Goal: Task Accomplishment & Management: Use online tool/utility

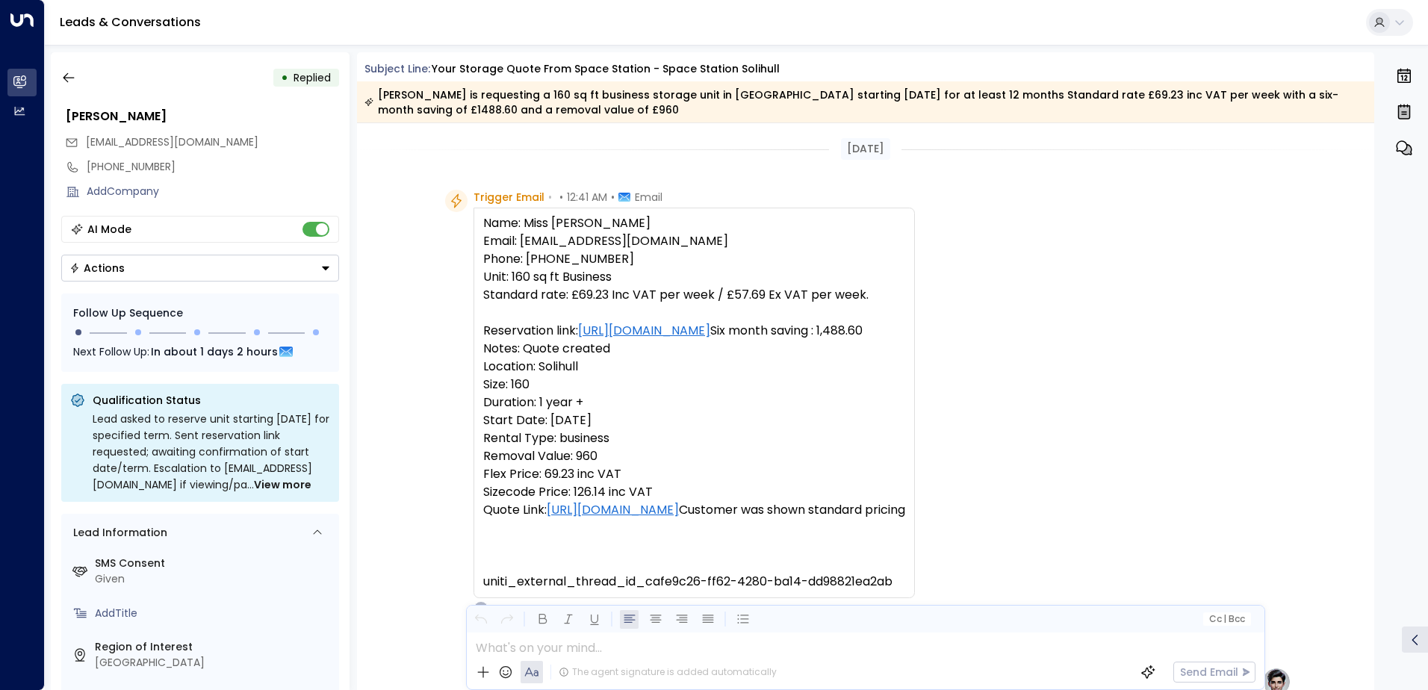
scroll to position [730, 0]
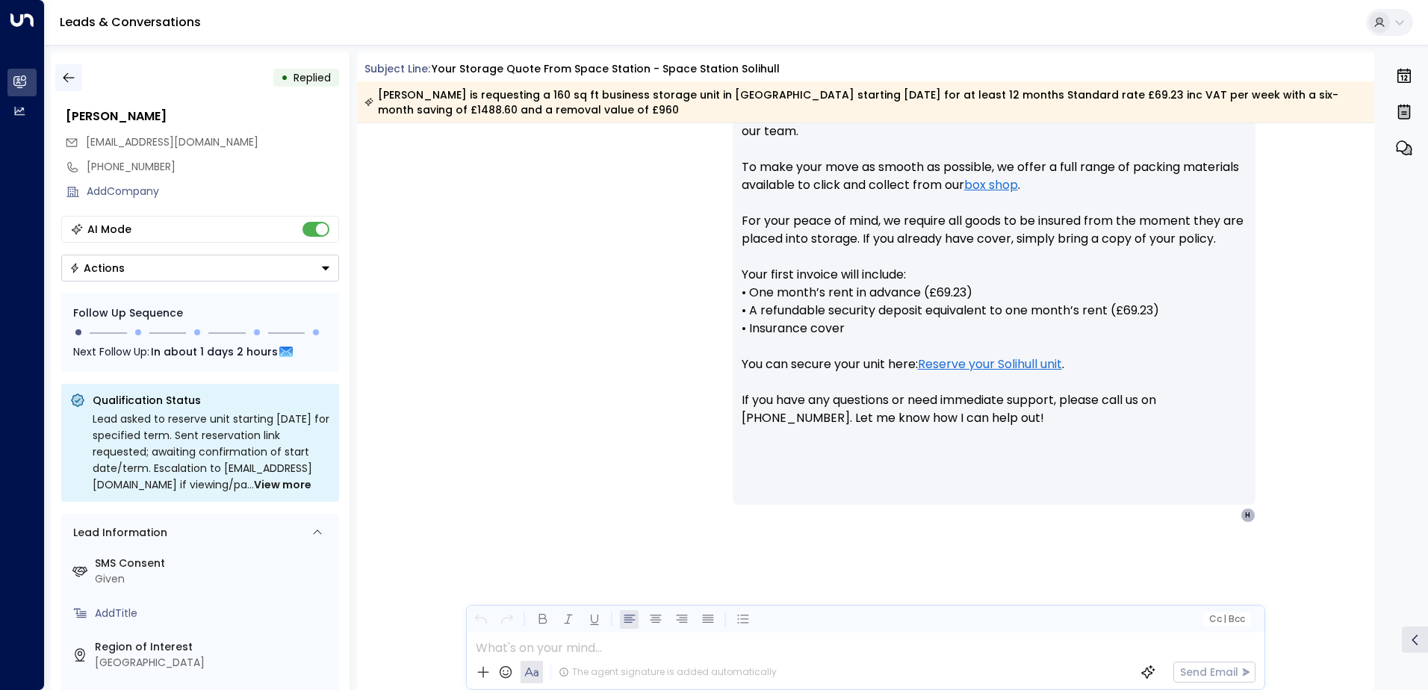
click at [72, 74] on icon "button" at bounding box center [68, 77] width 15 height 15
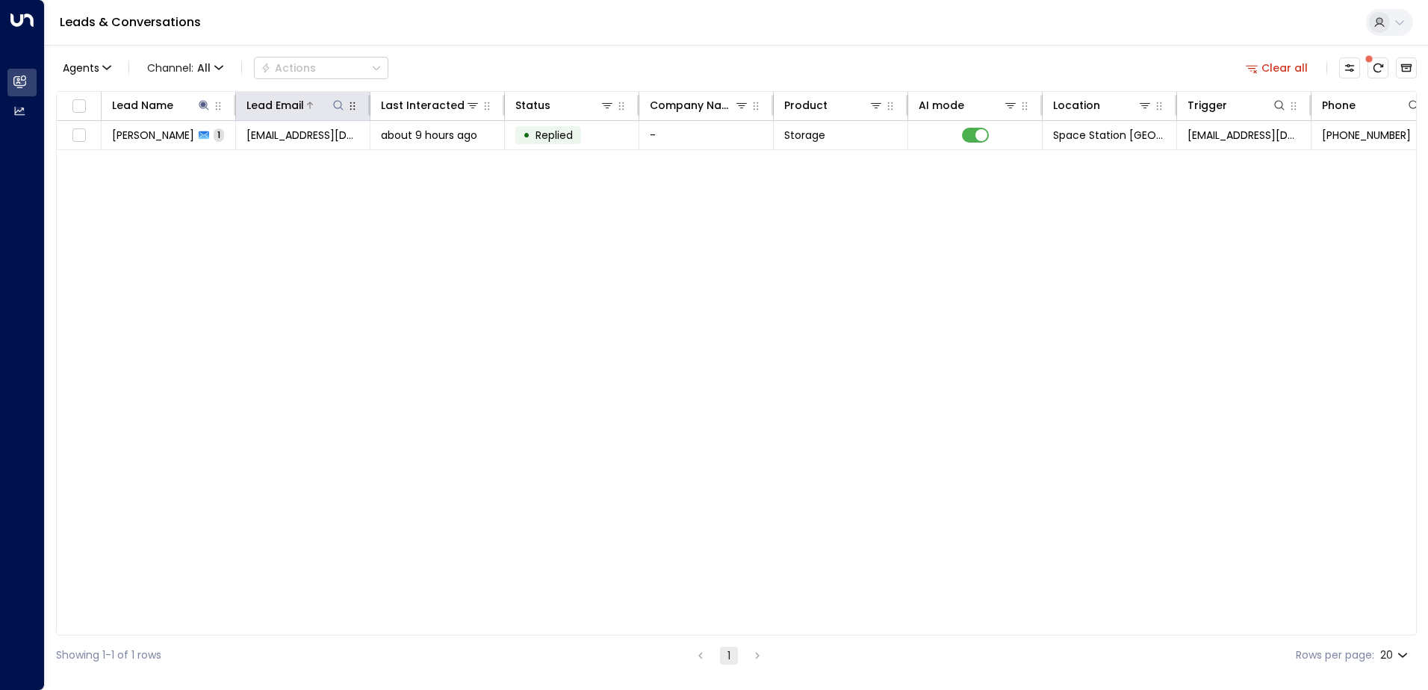
click at [334, 110] on icon at bounding box center [338, 105] width 12 height 12
type input "*****"
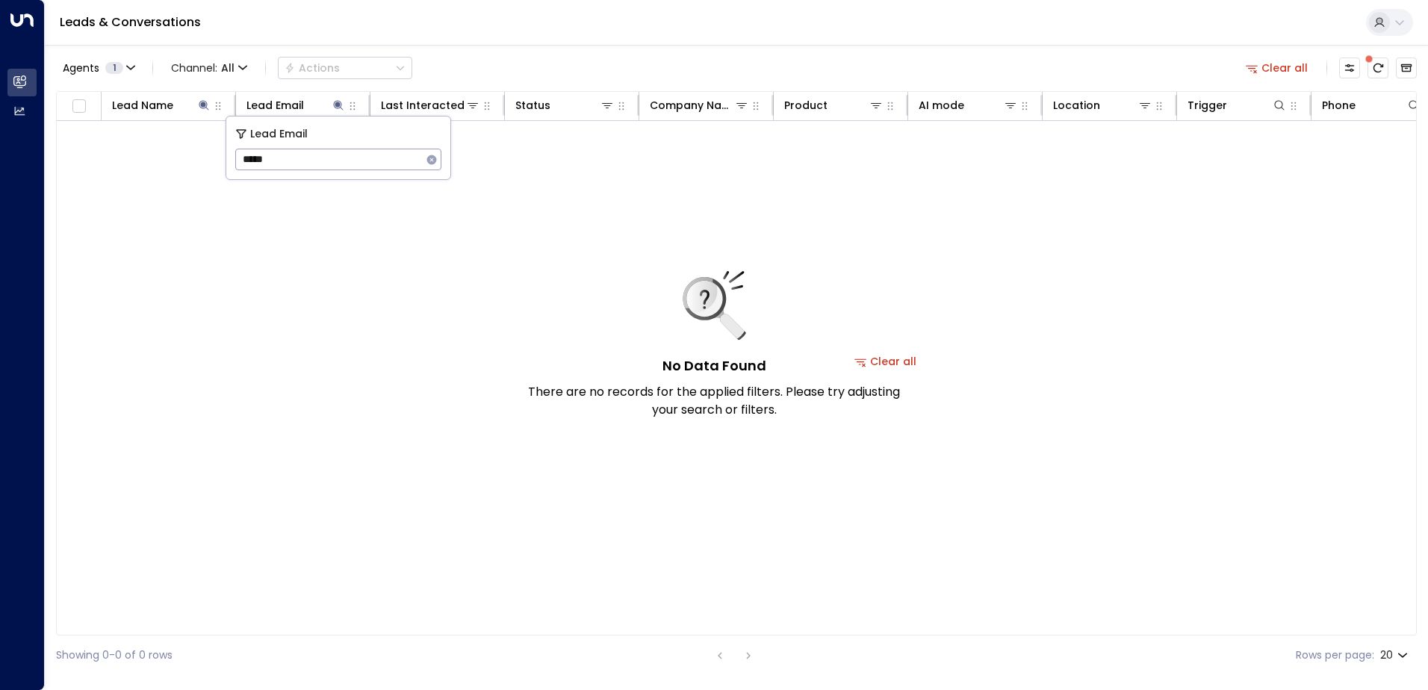
click at [626, 68] on div "Agents 1 Channel: All Actions Clear all" at bounding box center [736, 67] width 1361 height 31
click at [204, 102] on icon at bounding box center [204, 105] width 12 height 12
type input "*"
click at [338, 102] on icon at bounding box center [338, 105] width 12 height 12
click at [335, 106] on icon at bounding box center [338, 105] width 12 height 12
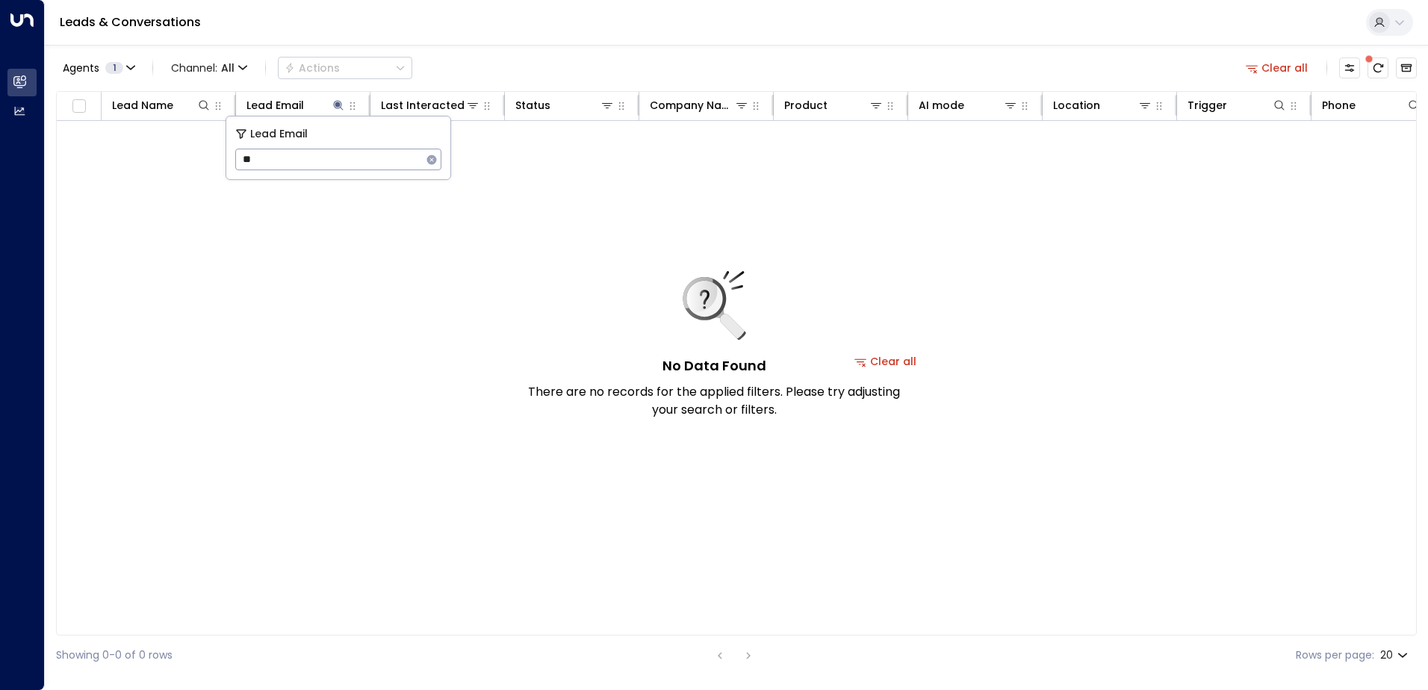
type input "*"
click at [203, 103] on icon at bounding box center [204, 105] width 12 height 12
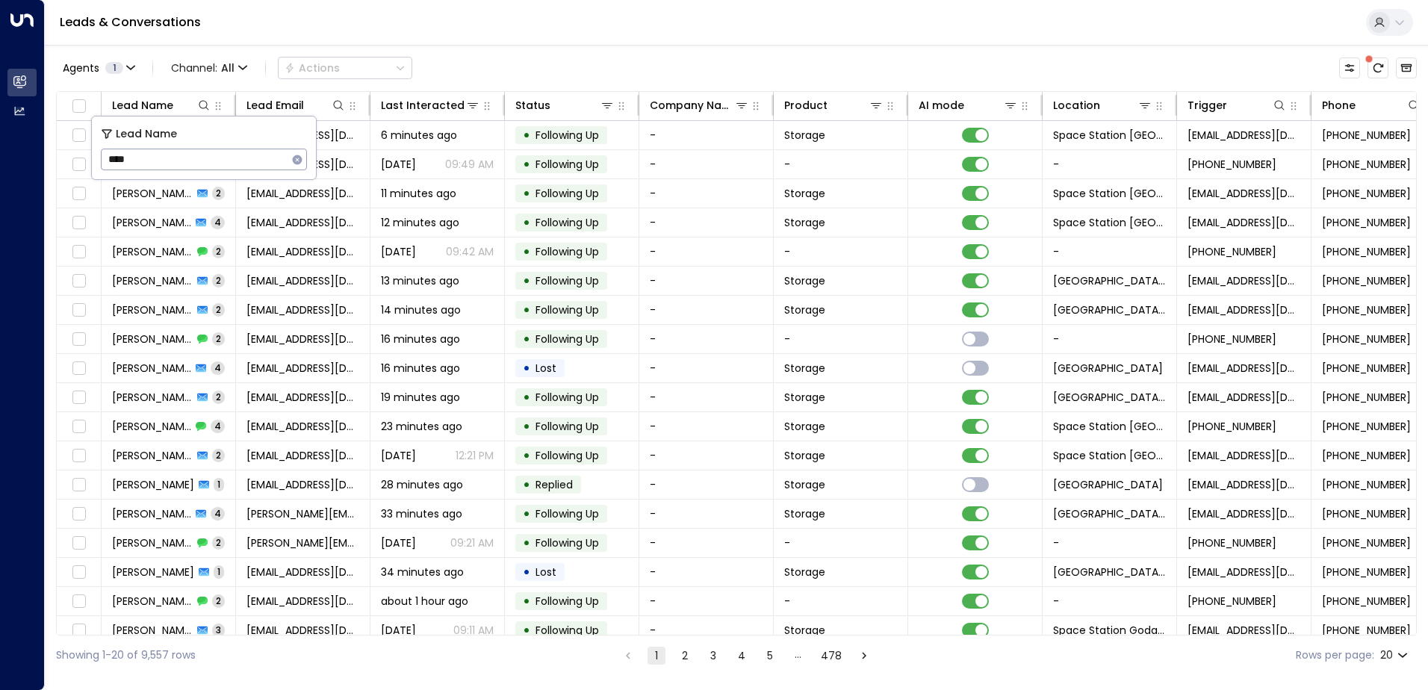
type input "*****"
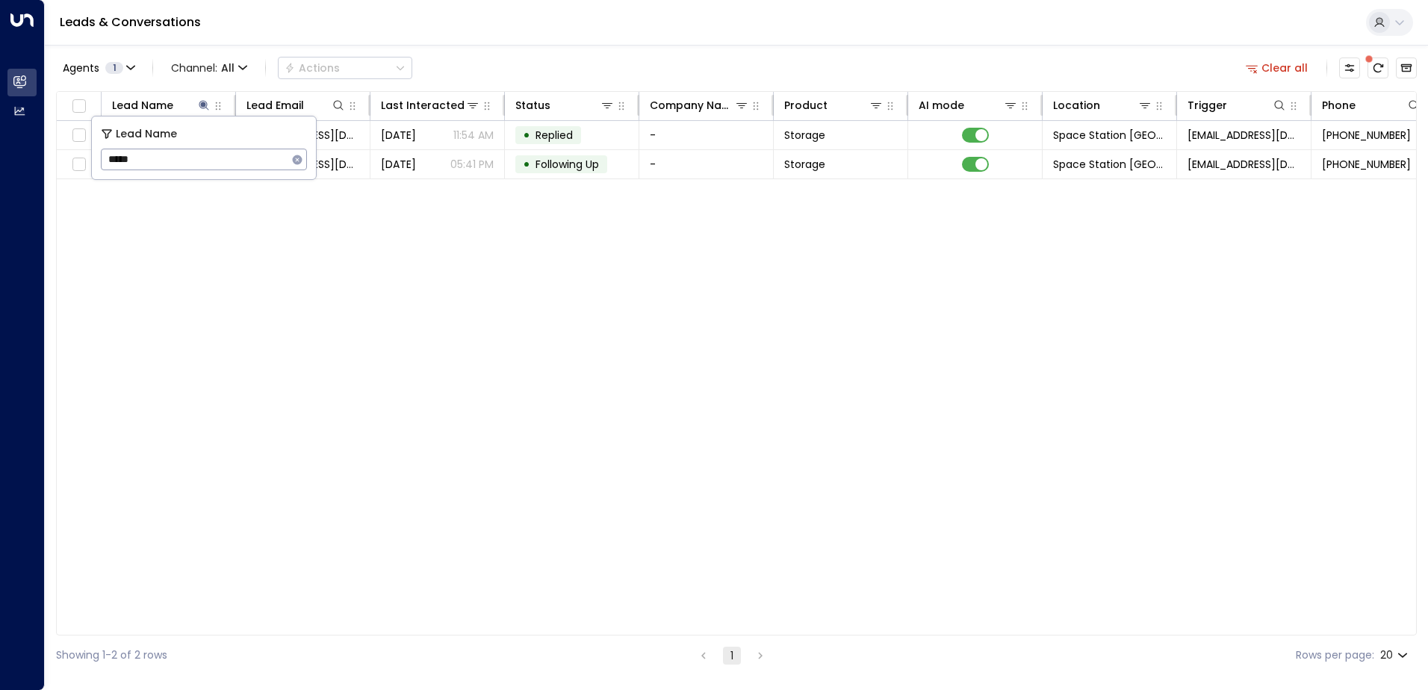
click at [478, 229] on div "Lead Name Lead Email Last Interacted Status Company Name Product AI mode Locati…" at bounding box center [736, 363] width 1361 height 545
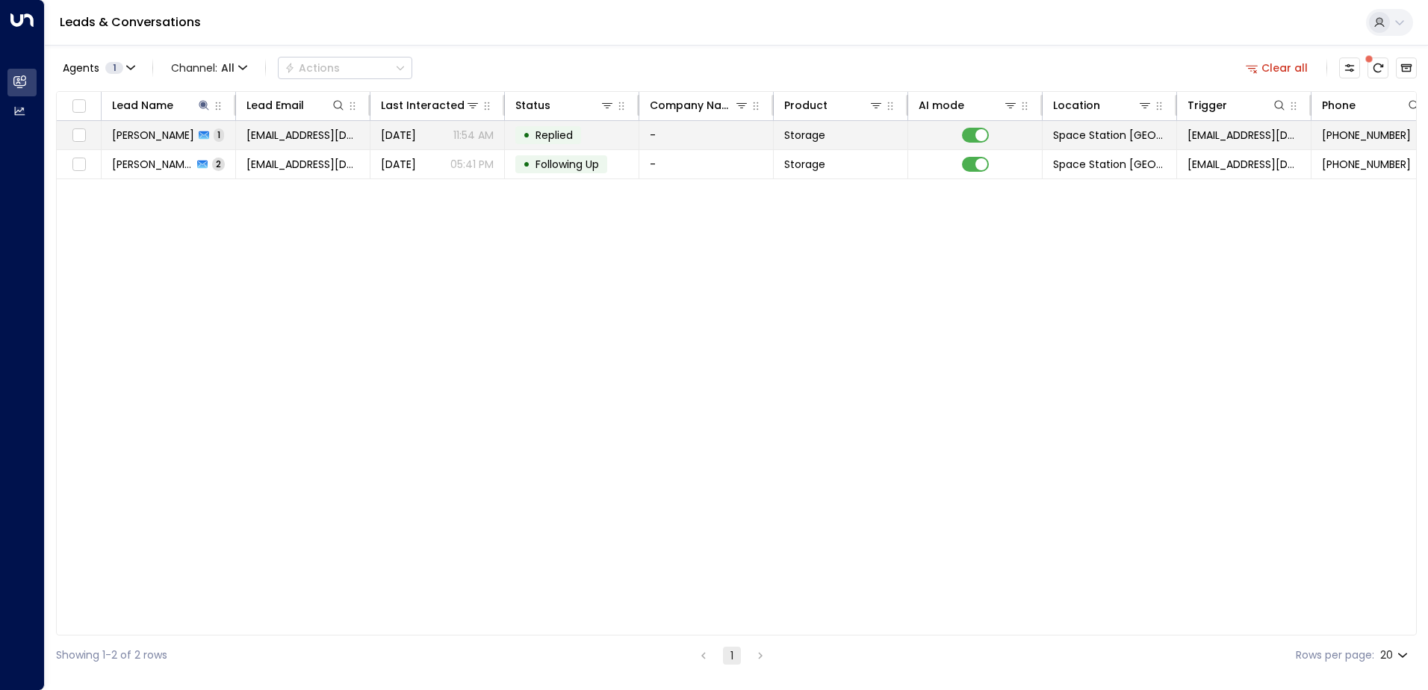
click at [618, 134] on td "• Replied" at bounding box center [572, 135] width 134 height 28
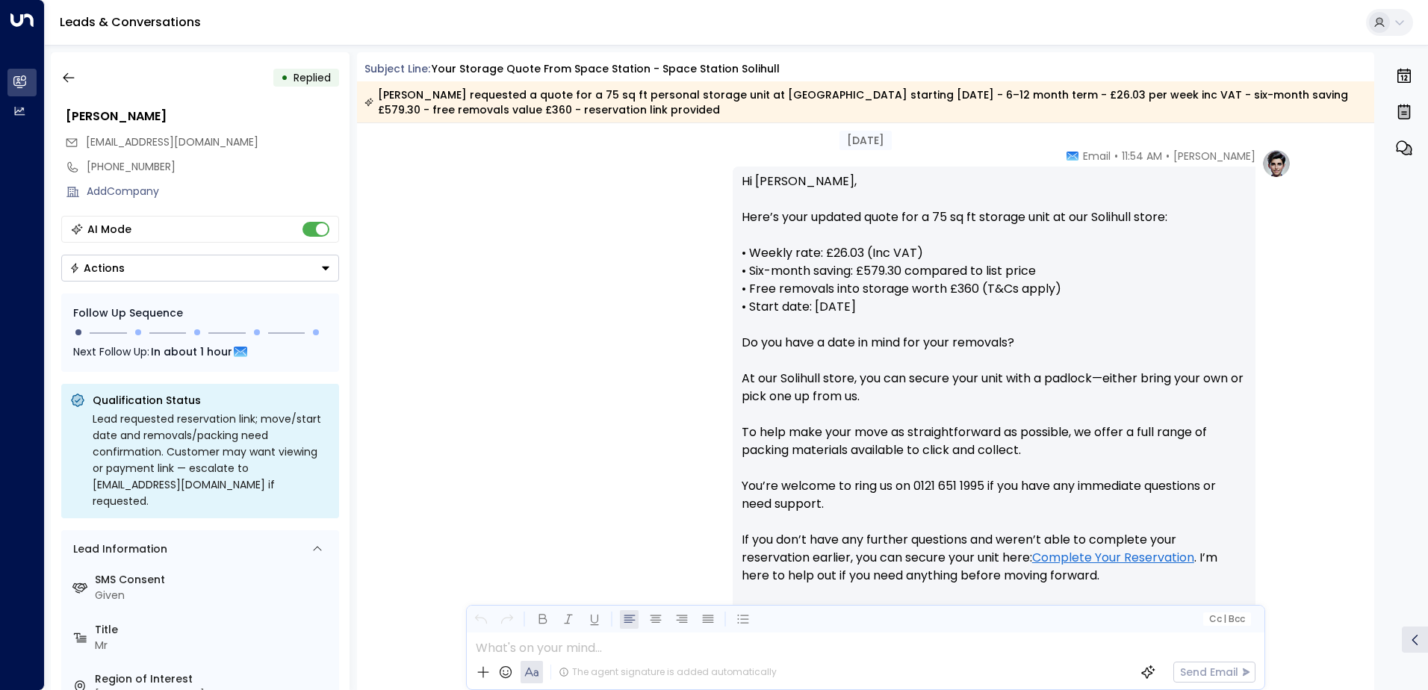
scroll to position [658, 0]
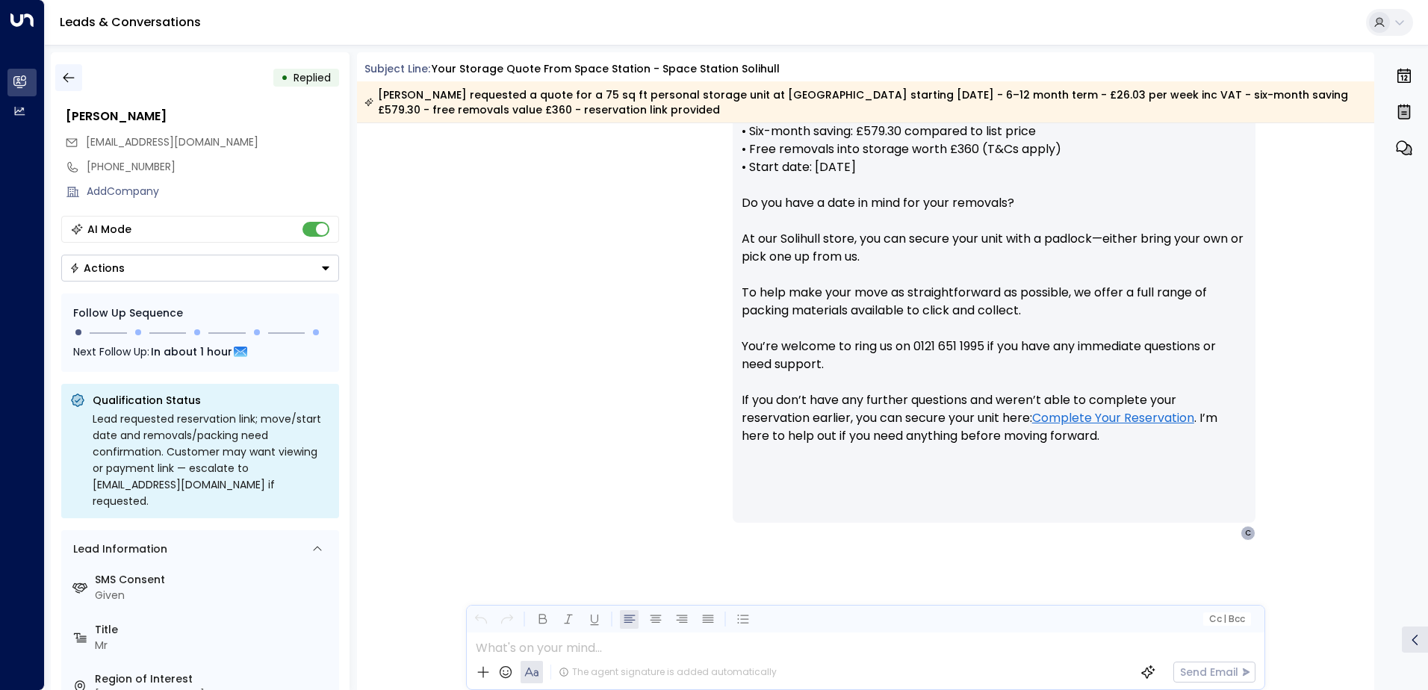
click at [75, 78] on icon "button" at bounding box center [68, 77] width 15 height 15
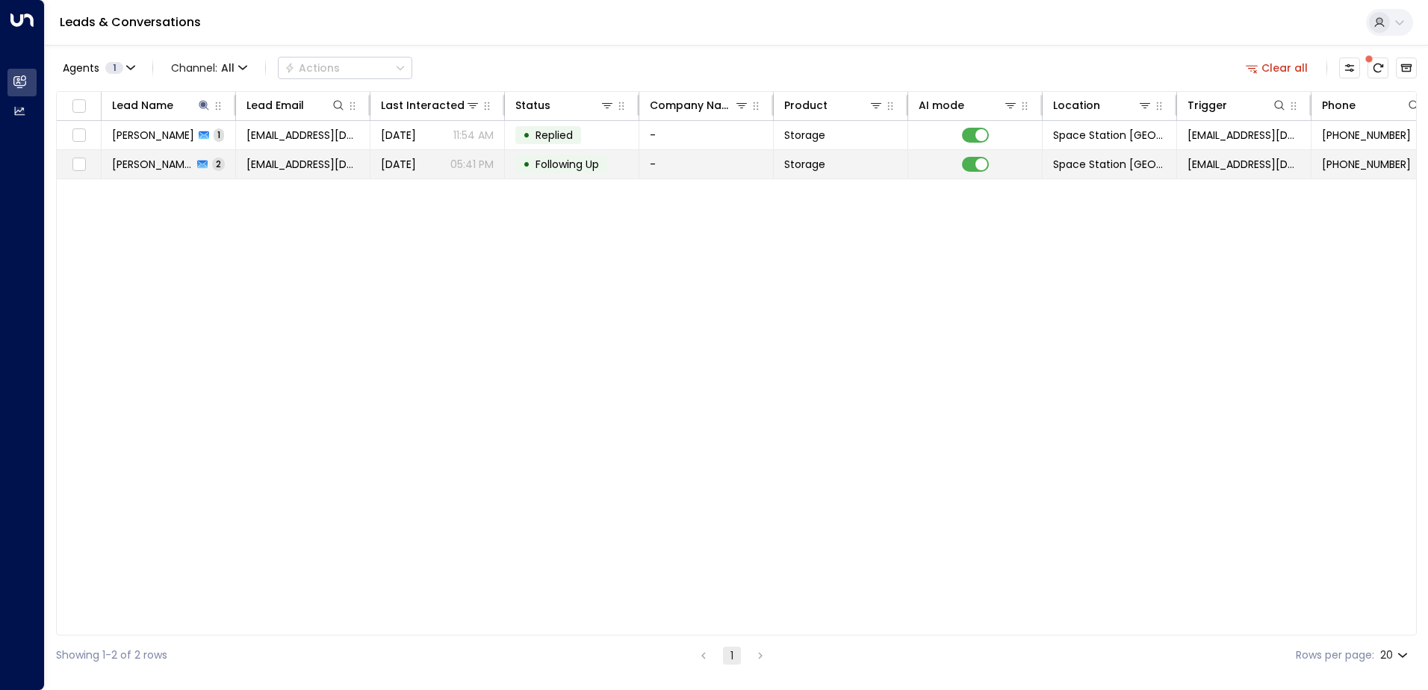
click at [313, 164] on span "[EMAIL_ADDRESS][DOMAIN_NAME]" at bounding box center [303, 164] width 113 height 15
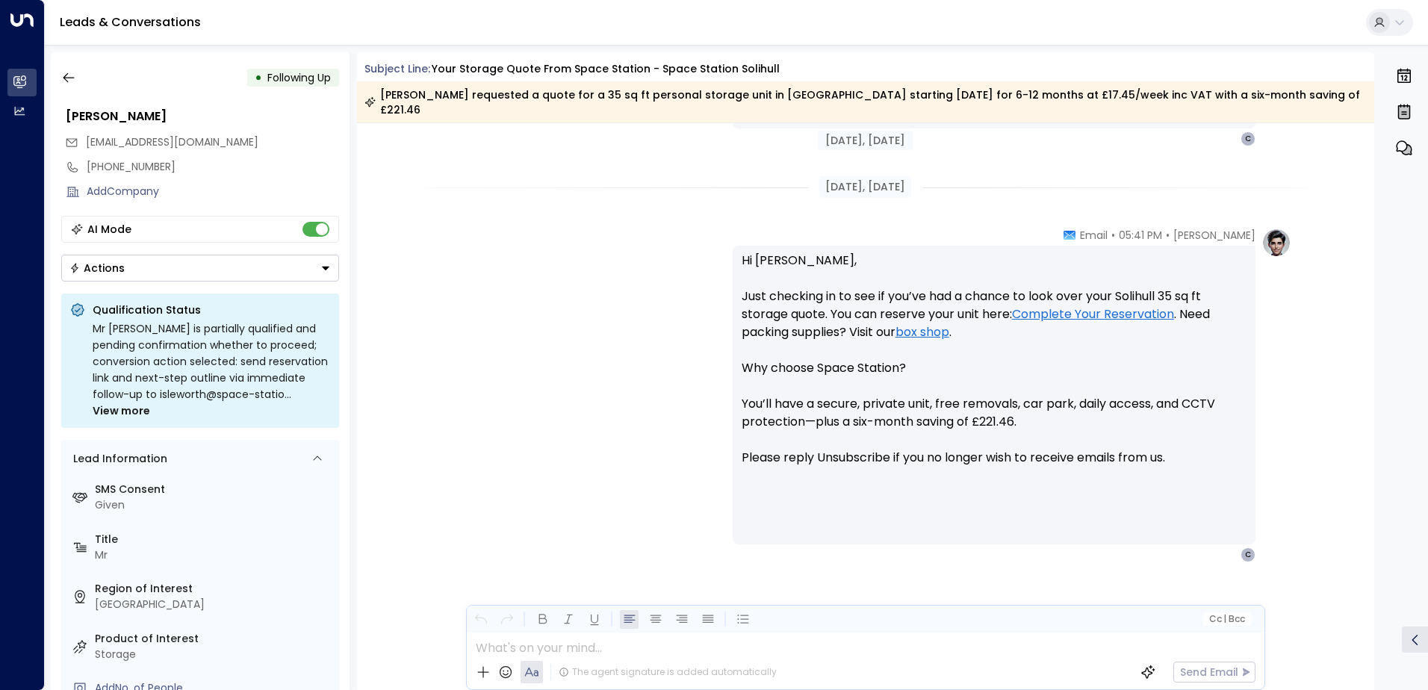
scroll to position [1059, 0]
